Goal: Transaction & Acquisition: Purchase product/service

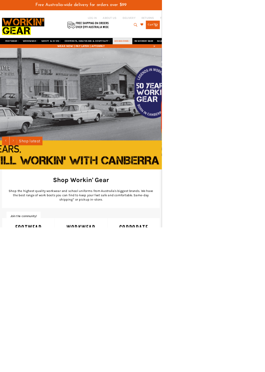
click at [202, 62] on link "ACCESSORIES" at bounding box center [201, 67] width 32 height 10
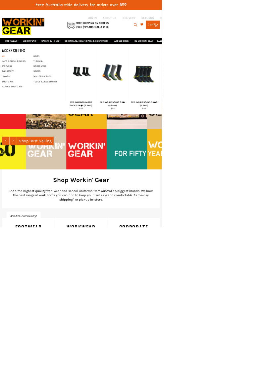
click at [21, 88] on link "All" at bounding box center [27, 92] width 55 height 8
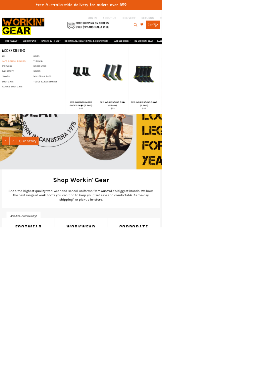
click at [22, 96] on link "HATS / CAPS / BEANIES" at bounding box center [28, 100] width 56 height 8
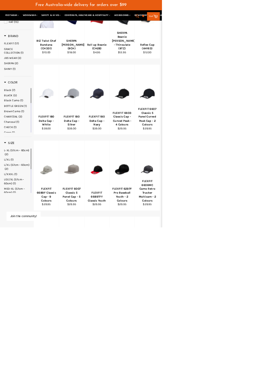
scroll to position [189, 0]
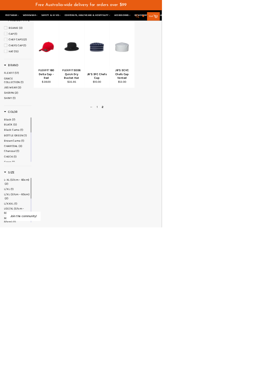
scroll to position [140, 0]
click at [17, 82] on span "HAT" at bounding box center [18, 85] width 8 height 6
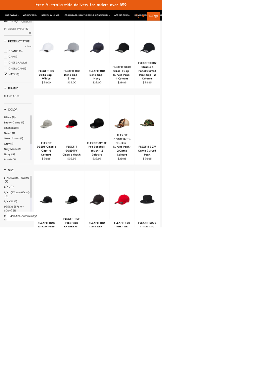
click at [10, 81] on span "BEANIE" at bounding box center [9, 83] width 5 height 5
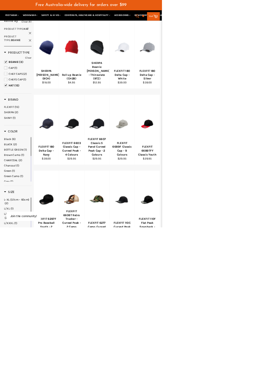
click at [16, 137] on span "HAT" at bounding box center [18, 140] width 8 height 6
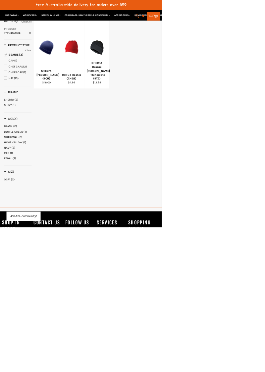
scroll to position [81, 0]
